Goal: Go to known website: Access a specific website the user already knows

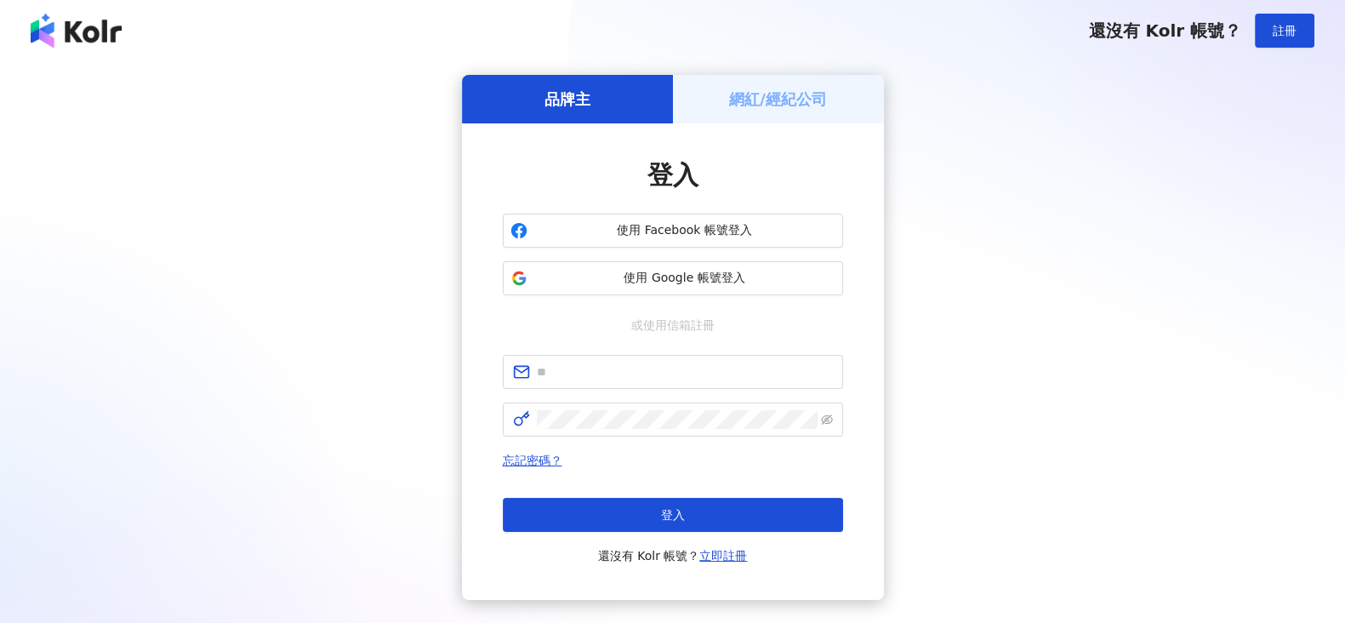
click at [767, 93] on h5 "網紅/經紀公司" at bounding box center [778, 98] width 98 height 21
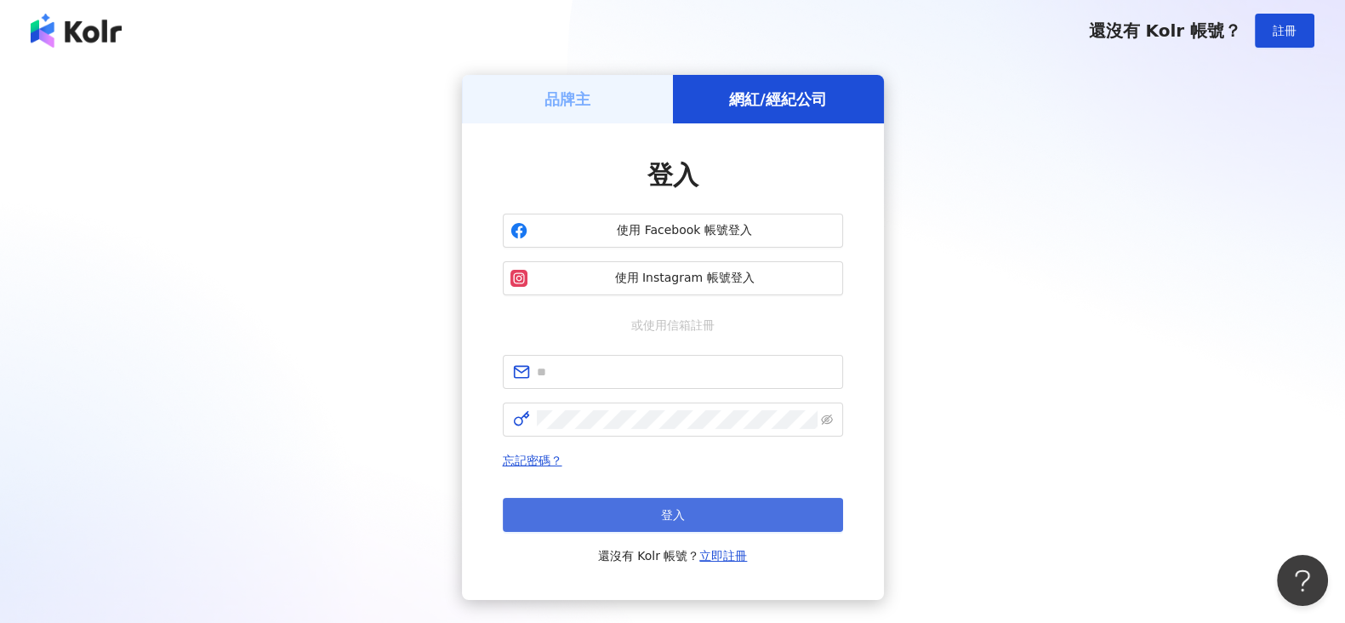
click at [710, 509] on button "登入" at bounding box center [673, 515] width 340 height 34
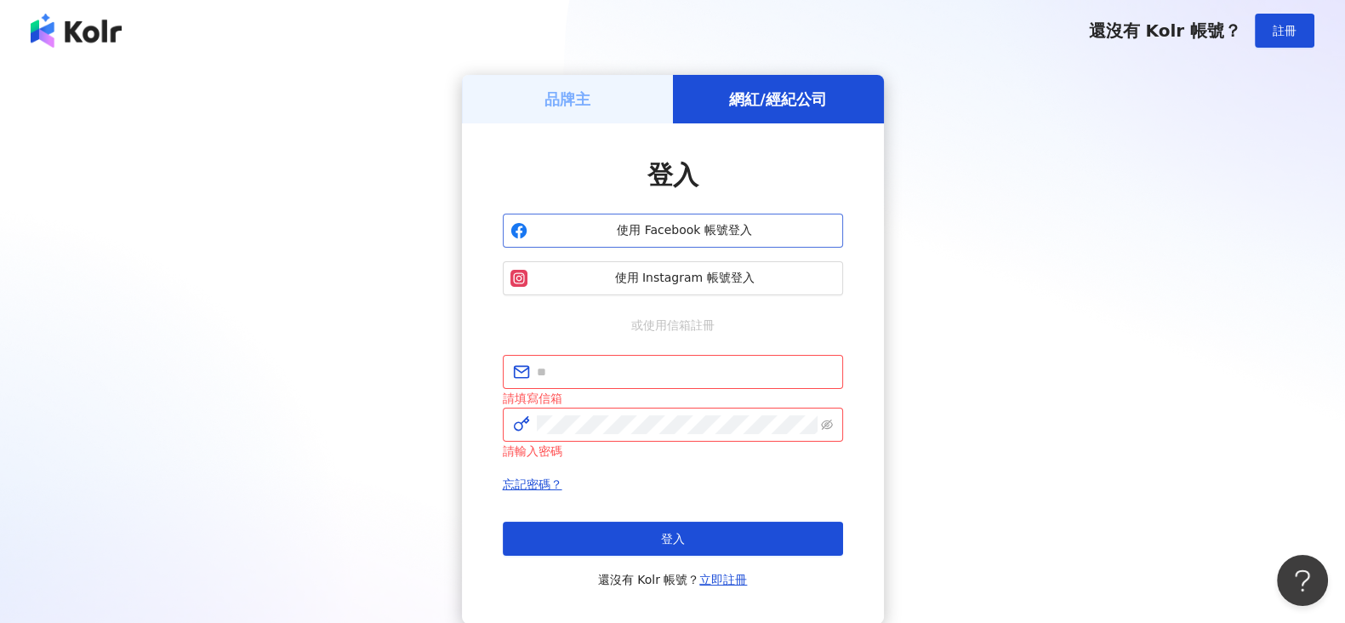
click at [723, 227] on span "使用 Facebook 帳號登入" at bounding box center [684, 230] width 301 height 17
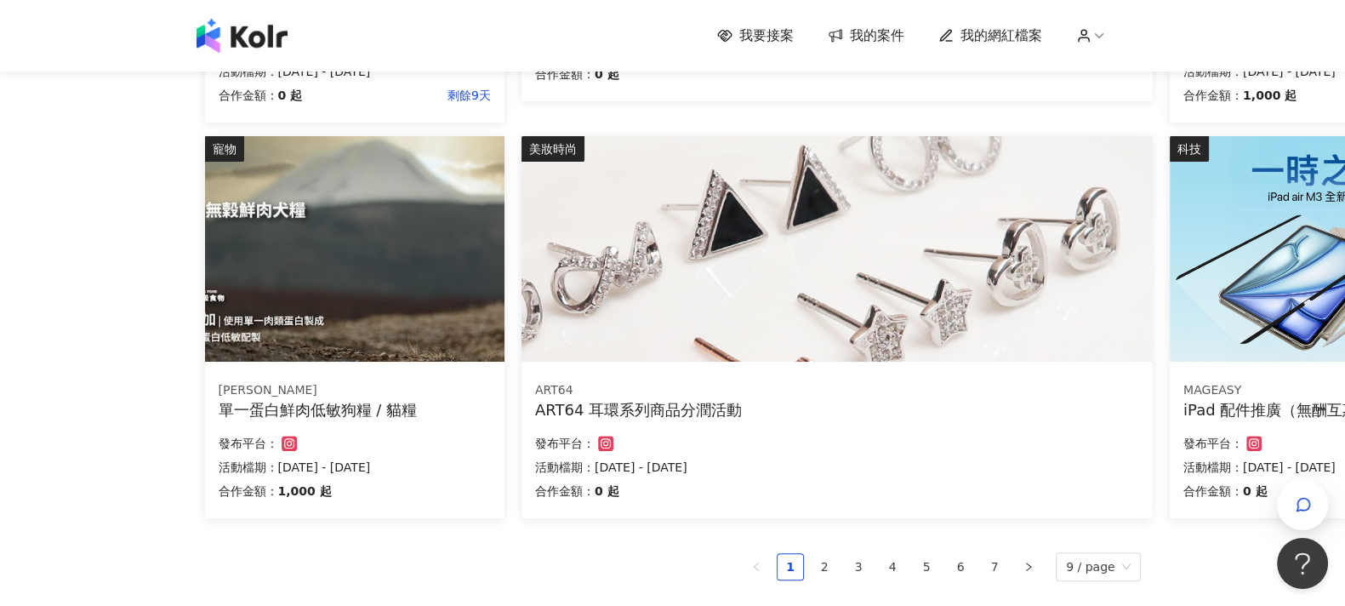
scroll to position [957, 122]
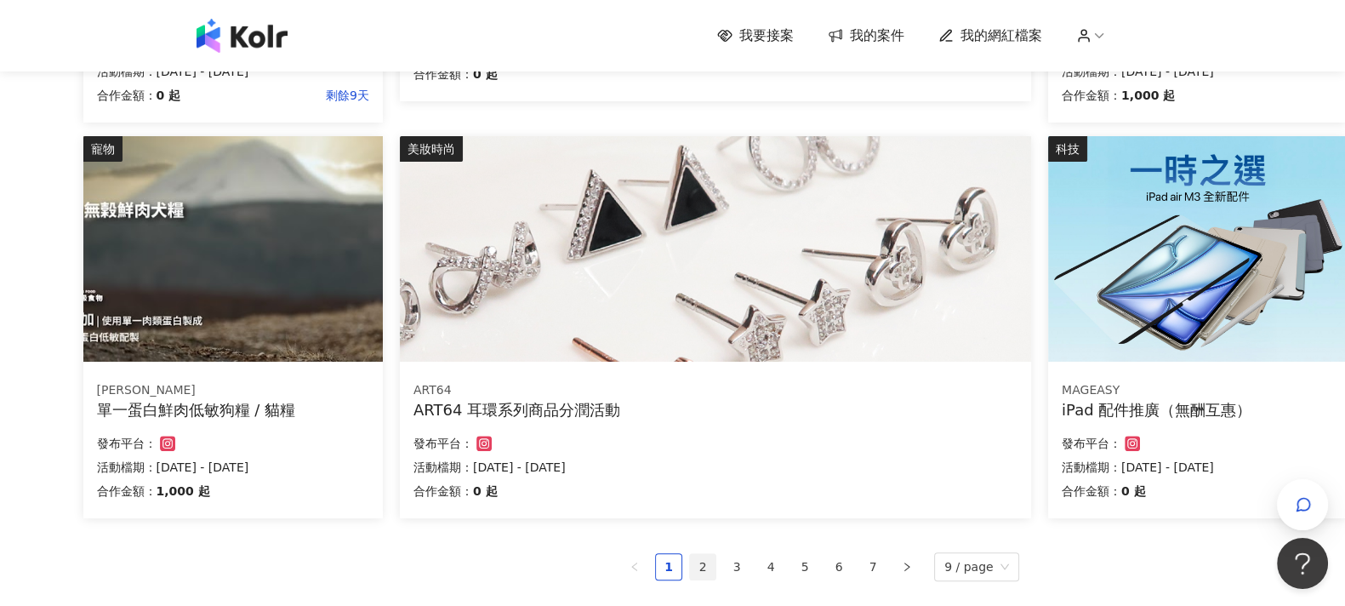
click at [703, 568] on link "2" at bounding box center [703, 567] width 26 height 26
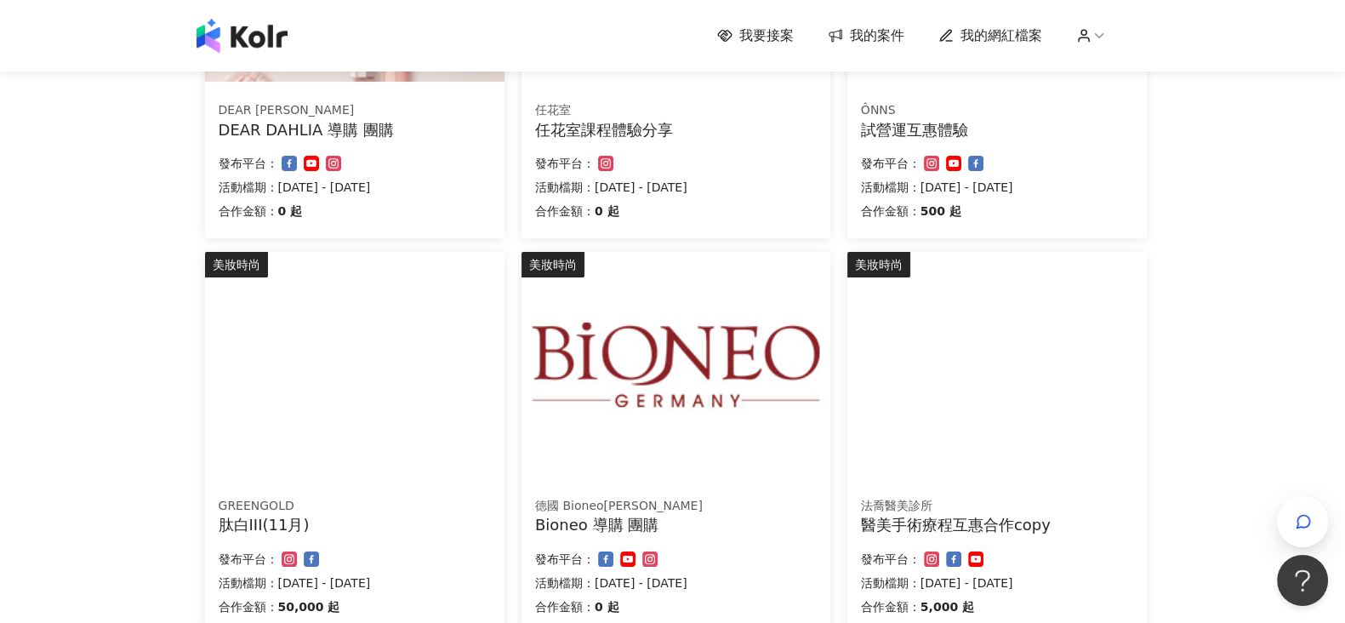
scroll to position [0, 0]
